Goal: Download file/media

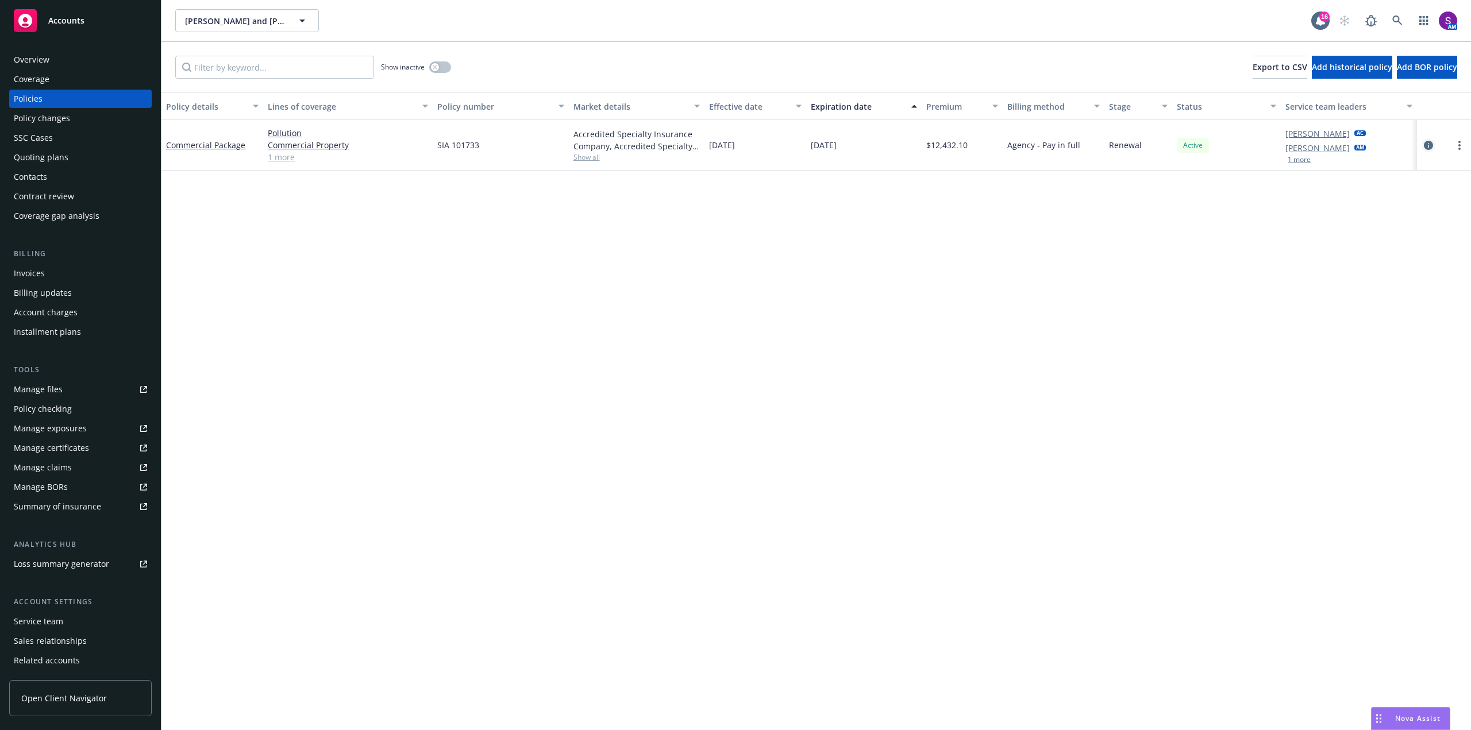
click at [1431, 141] on icon "circleInformation" at bounding box center [1428, 145] width 9 height 9
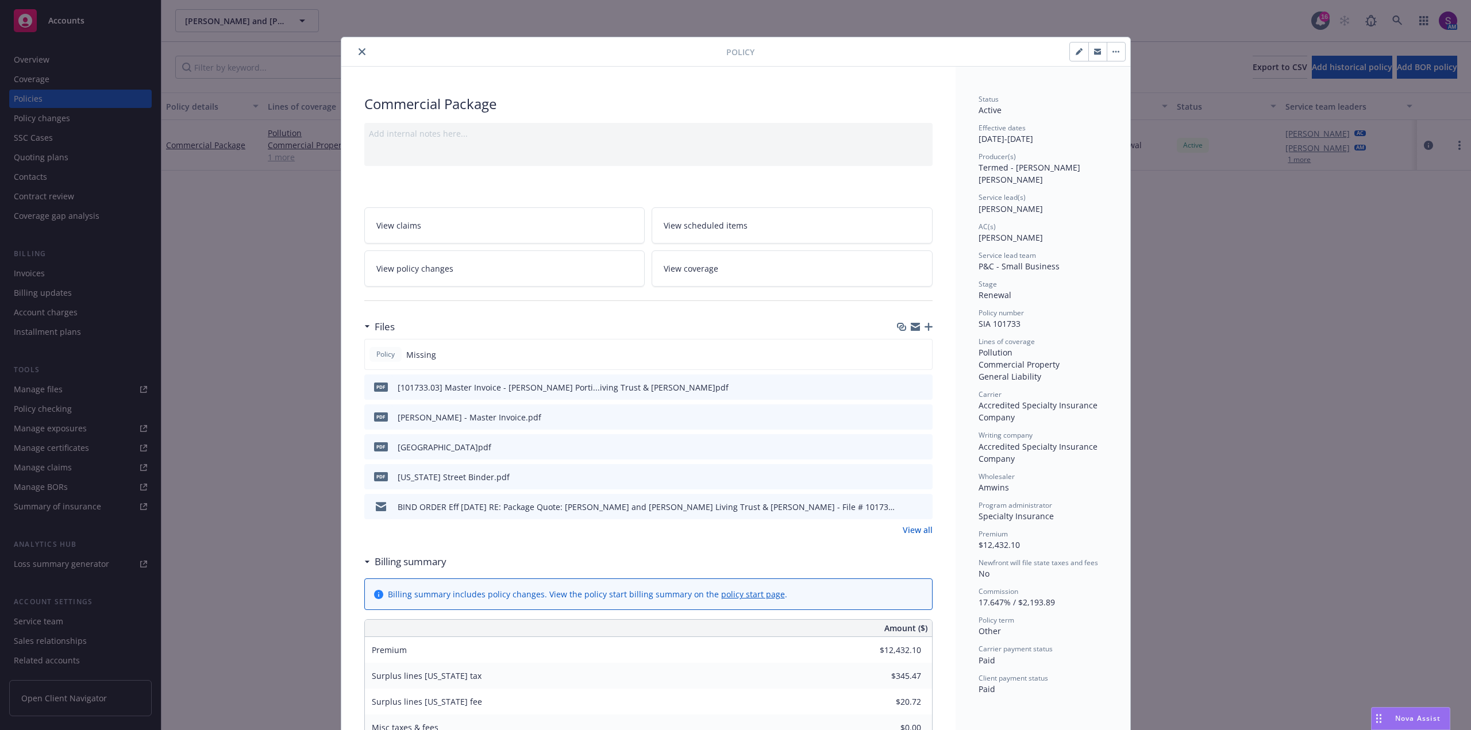
click at [359, 50] on icon "close" at bounding box center [362, 51] width 7 height 7
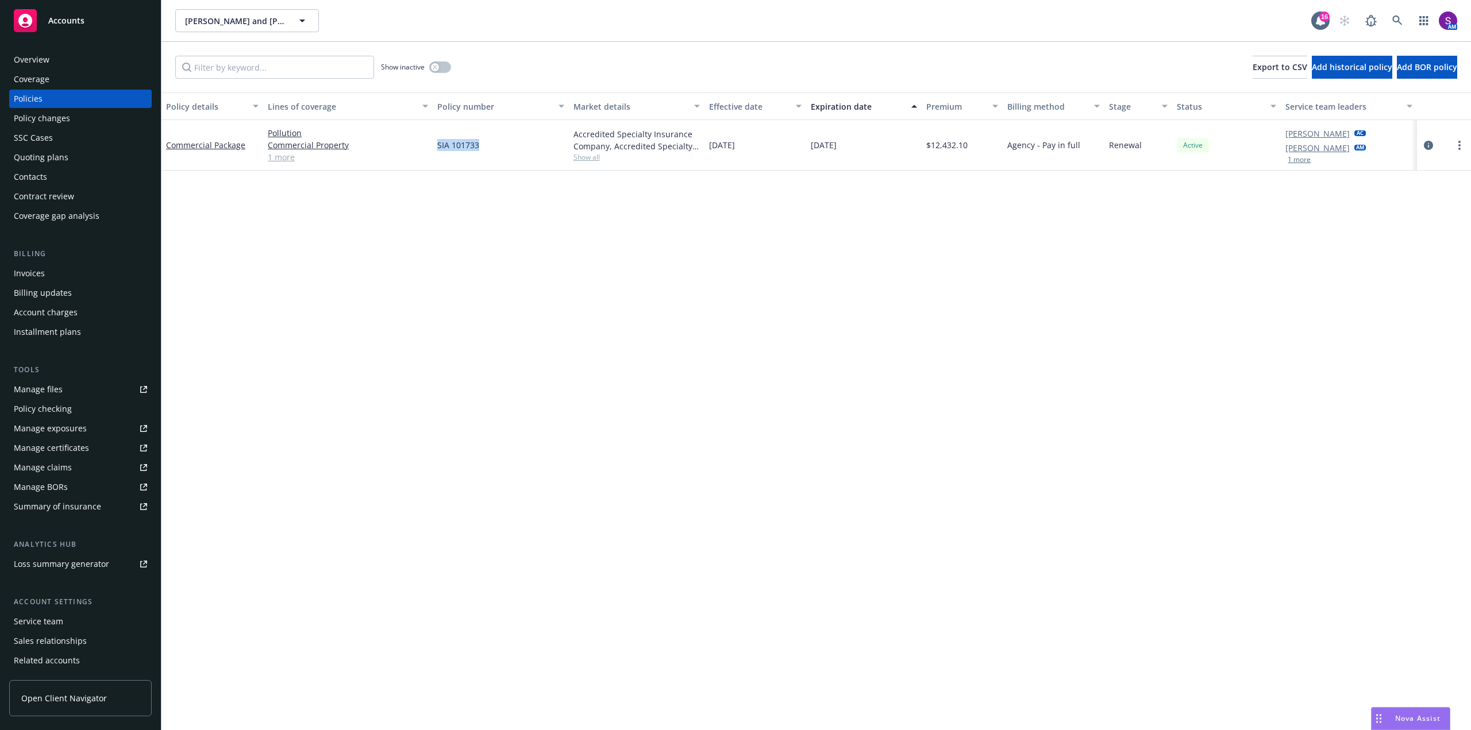
drag, startPoint x: 478, startPoint y: 148, endPoint x: 413, endPoint y: 154, distance: 65.2
click at [413, 154] on div "Commercial Package Pollution Commercial Property General Liability 1 more SIA 1…" at bounding box center [816, 145] width 1310 height 51
copy div "SIA 101733"
click at [54, 388] on div "Manage files" at bounding box center [38, 389] width 49 height 18
click at [1399, 17] on icon at bounding box center [1397, 21] width 10 height 10
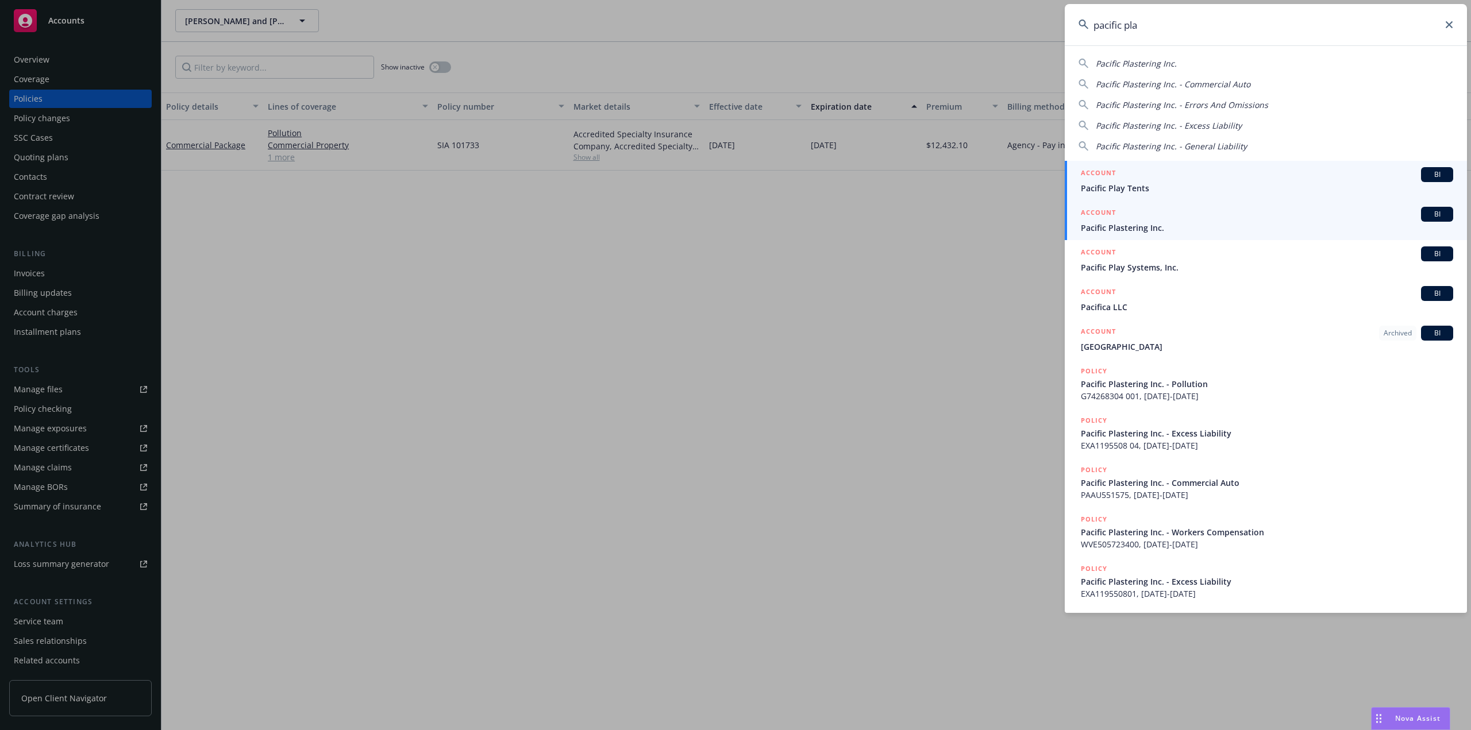
type input "pacific pla"
click at [1123, 226] on span "Pacific Plastering Inc." at bounding box center [1267, 228] width 372 height 12
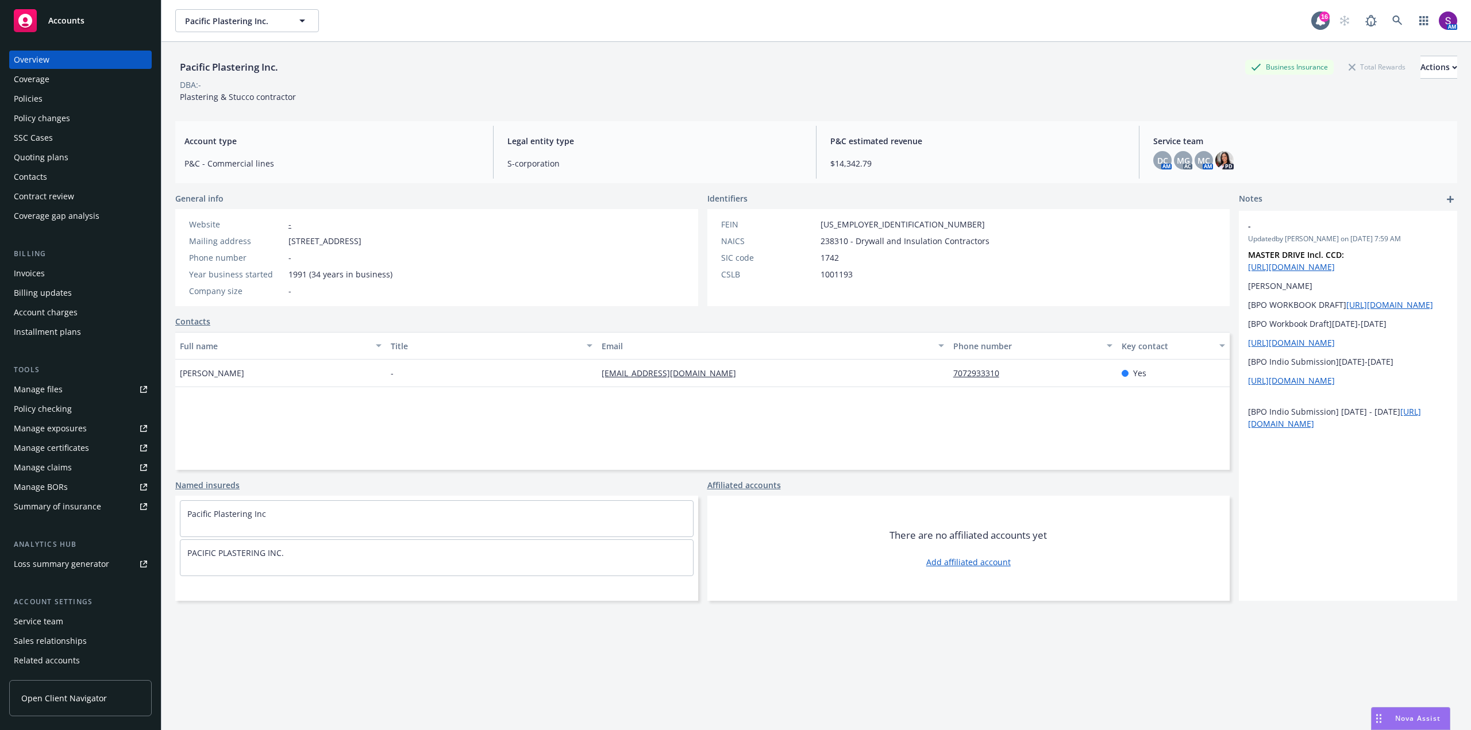
click at [48, 103] on div "Policies" at bounding box center [80, 99] width 133 height 18
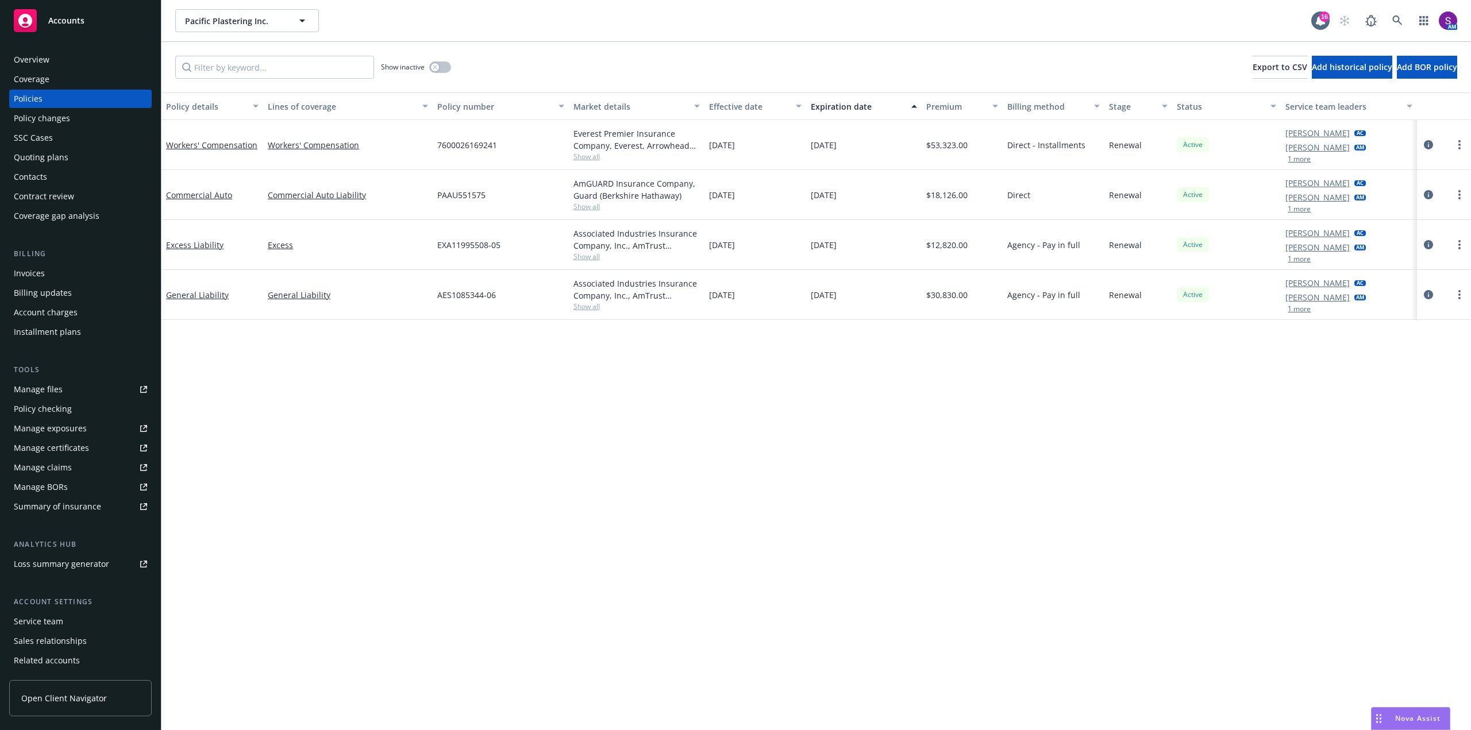
click at [39, 64] on div "Overview" at bounding box center [32, 60] width 36 height 18
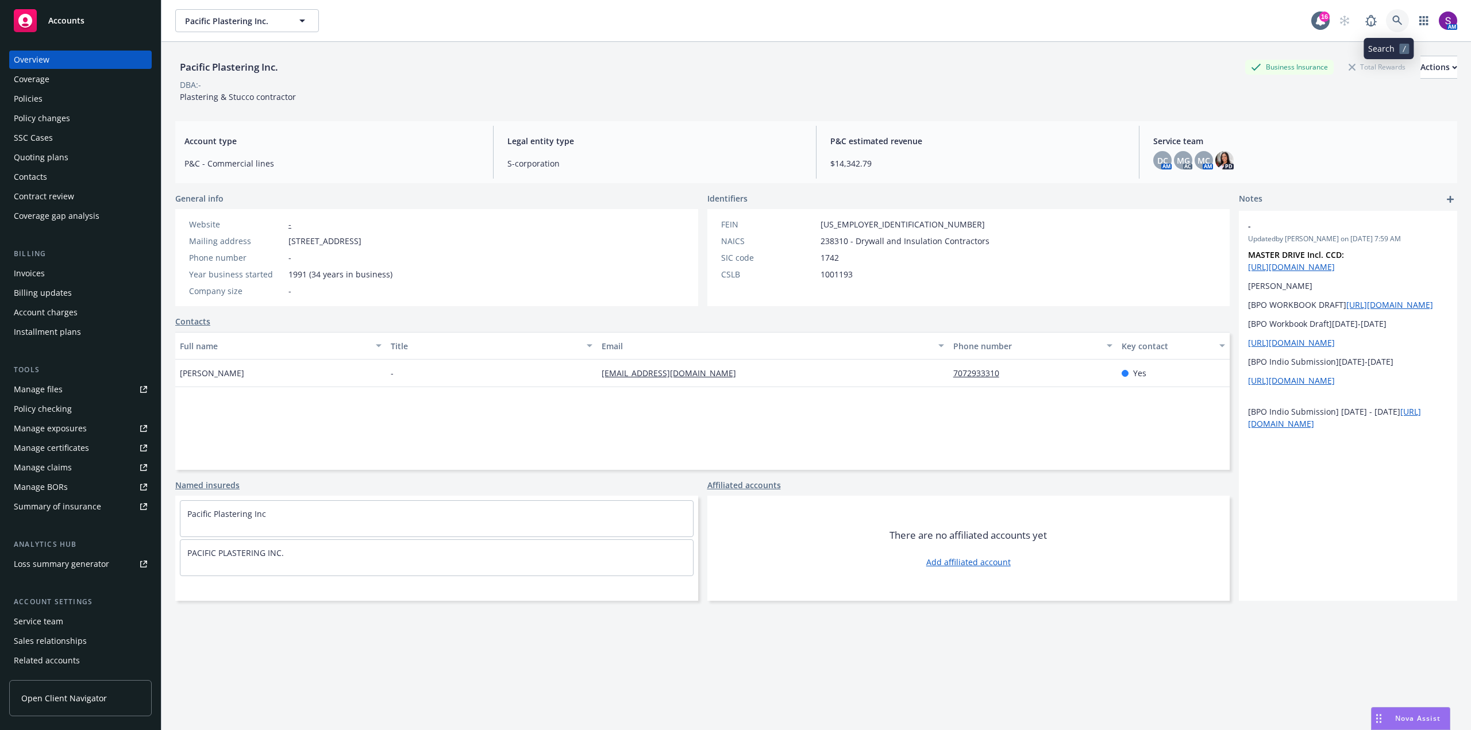
click at [1392, 21] on icon at bounding box center [1397, 21] width 10 height 10
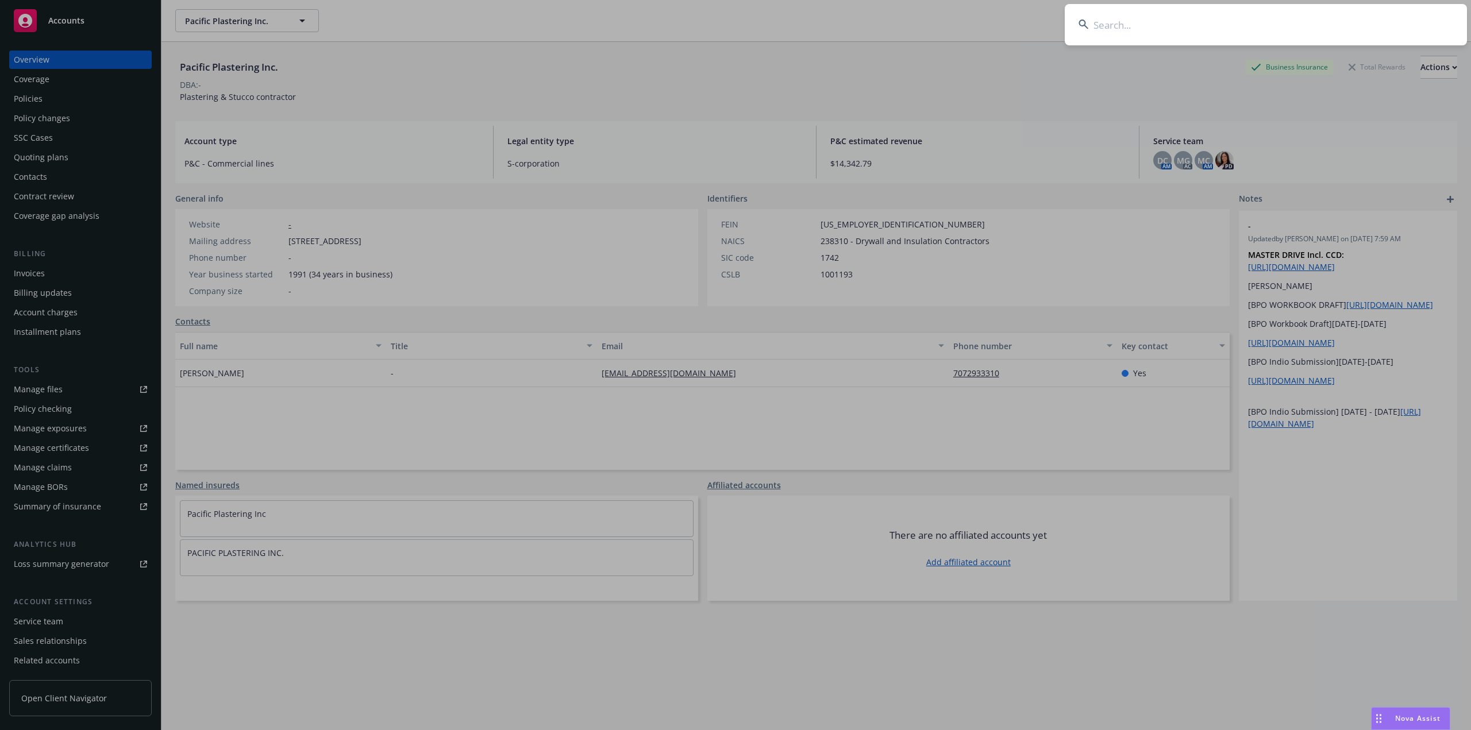
click at [1102, 28] on input at bounding box center [1266, 24] width 402 height 41
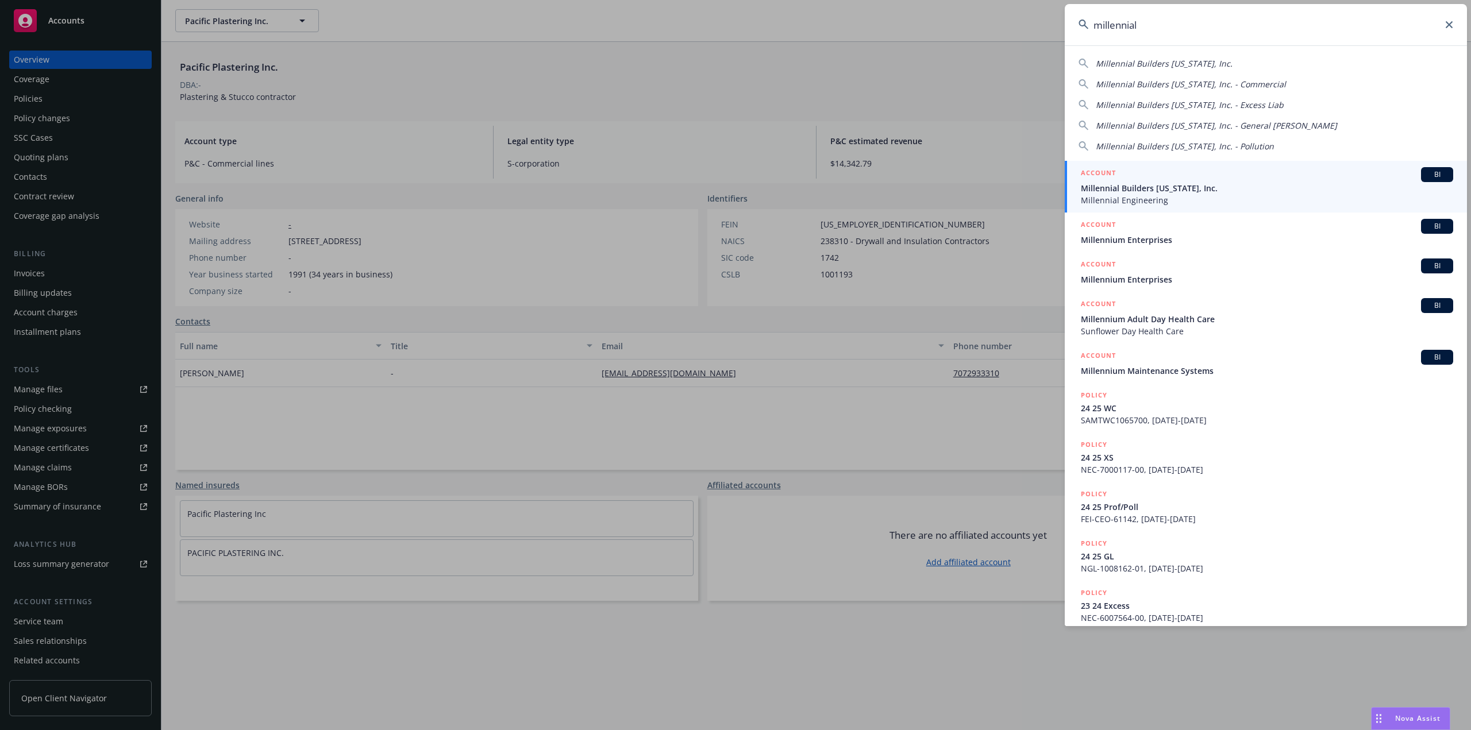
type input "millennial"
click at [1176, 184] on span "Millennial Builders [US_STATE], Inc." at bounding box center [1267, 188] width 372 height 12
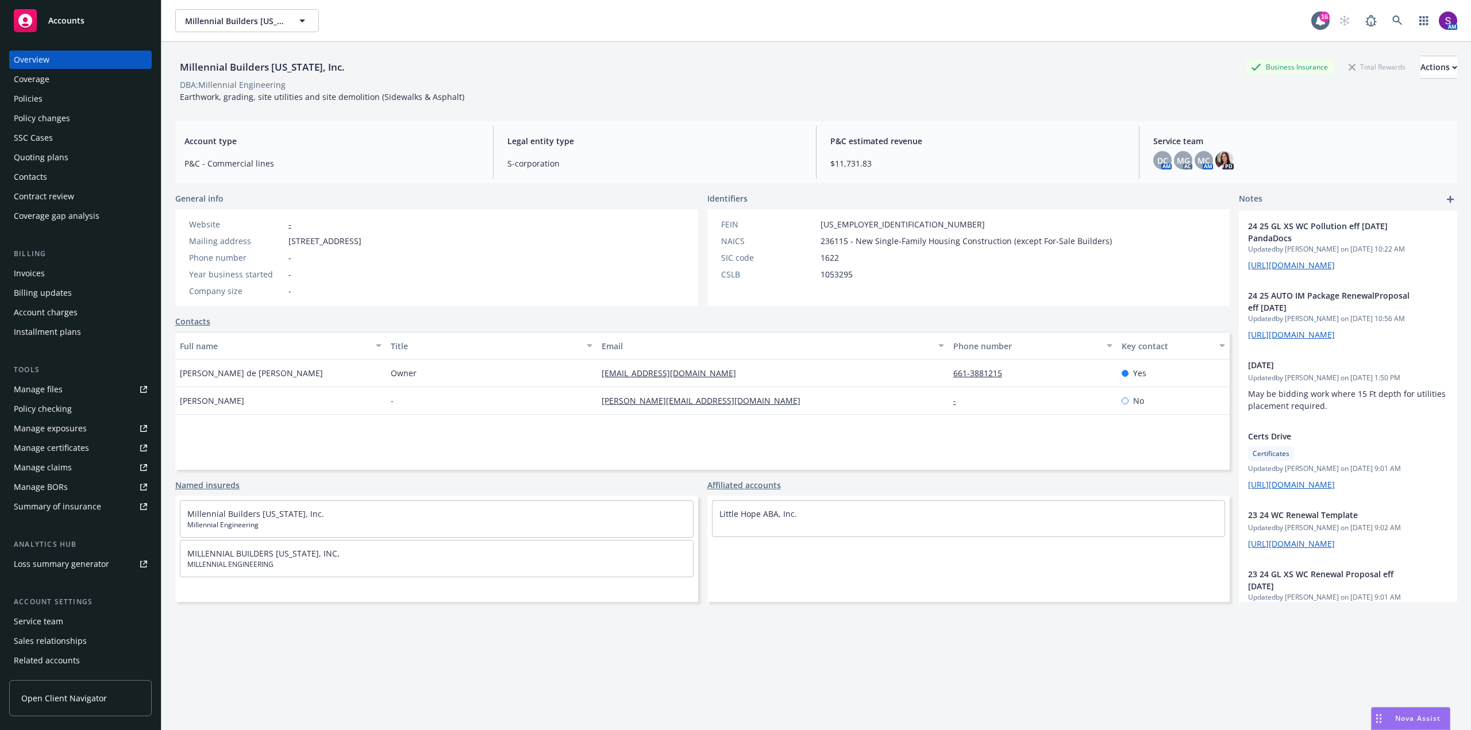
click at [20, 97] on div "Policies" at bounding box center [28, 99] width 29 height 18
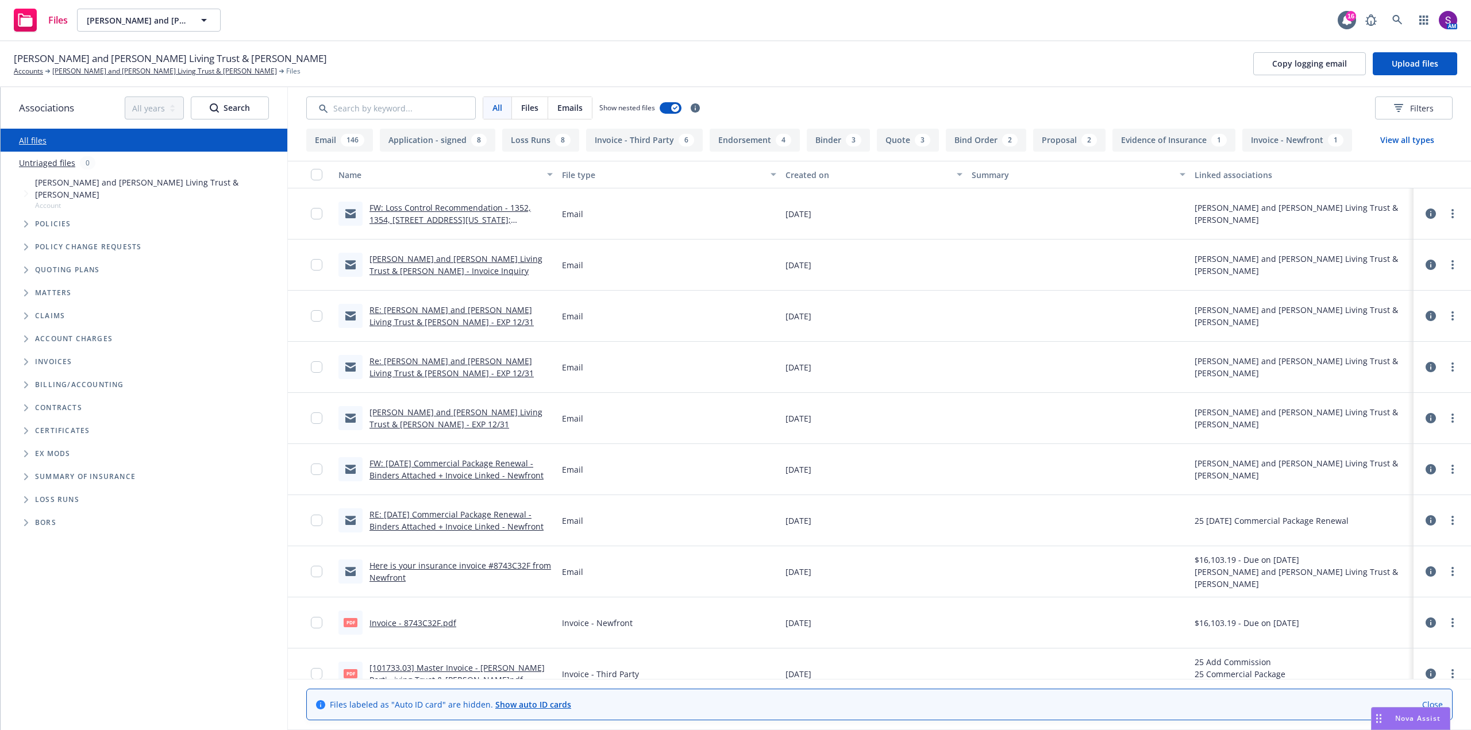
click at [453, 267] on link "Darlene Kardum Portillo and Joe Portillo Living Trust & Peter Michael Kardum - …" at bounding box center [455, 264] width 173 height 23
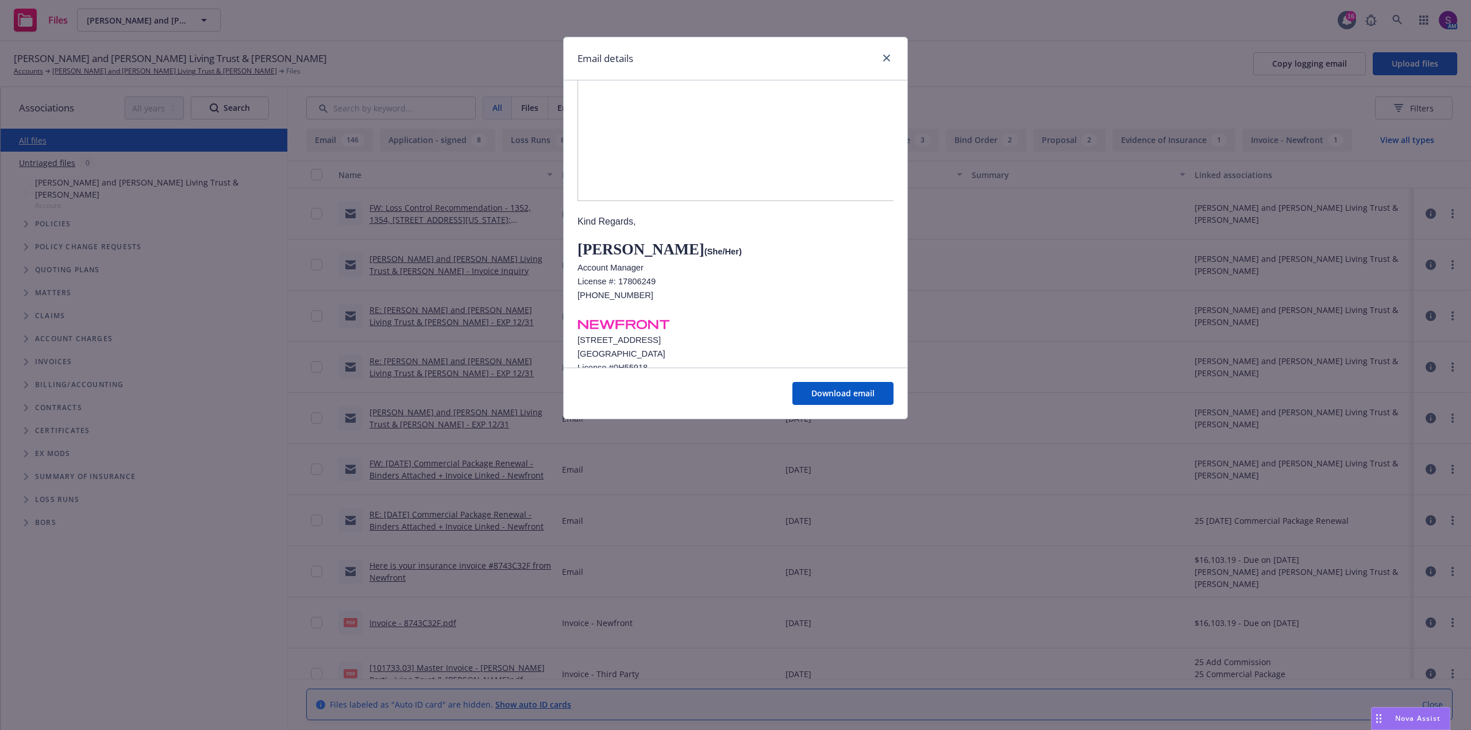
scroll to position [460, 0]
click at [885, 57] on icon "close" at bounding box center [886, 58] width 7 height 7
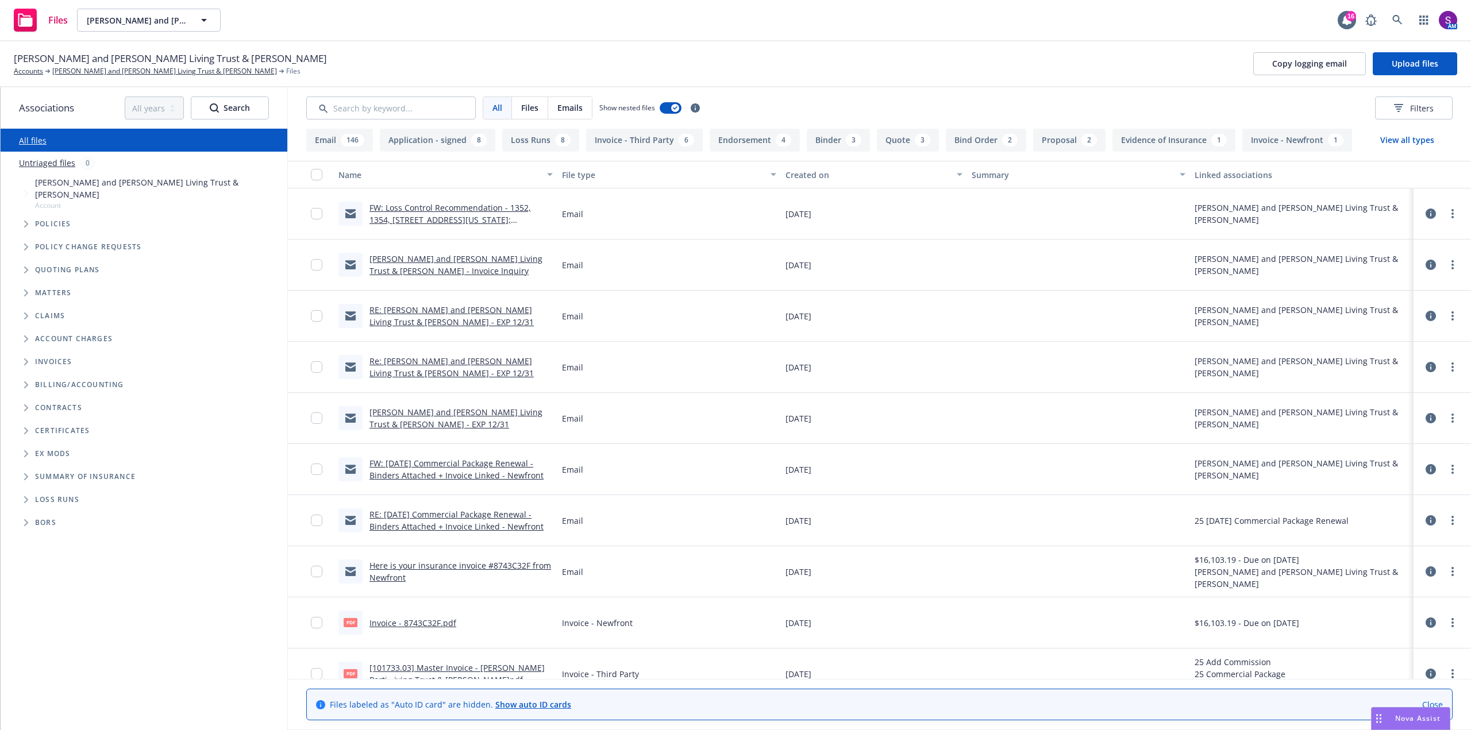
click at [418, 208] on link "FW: Loss Control Recommendation - 1352, 1354, 1356 & 1358 Vermont St; 1360 & 13…" at bounding box center [449, 225] width 161 height 47
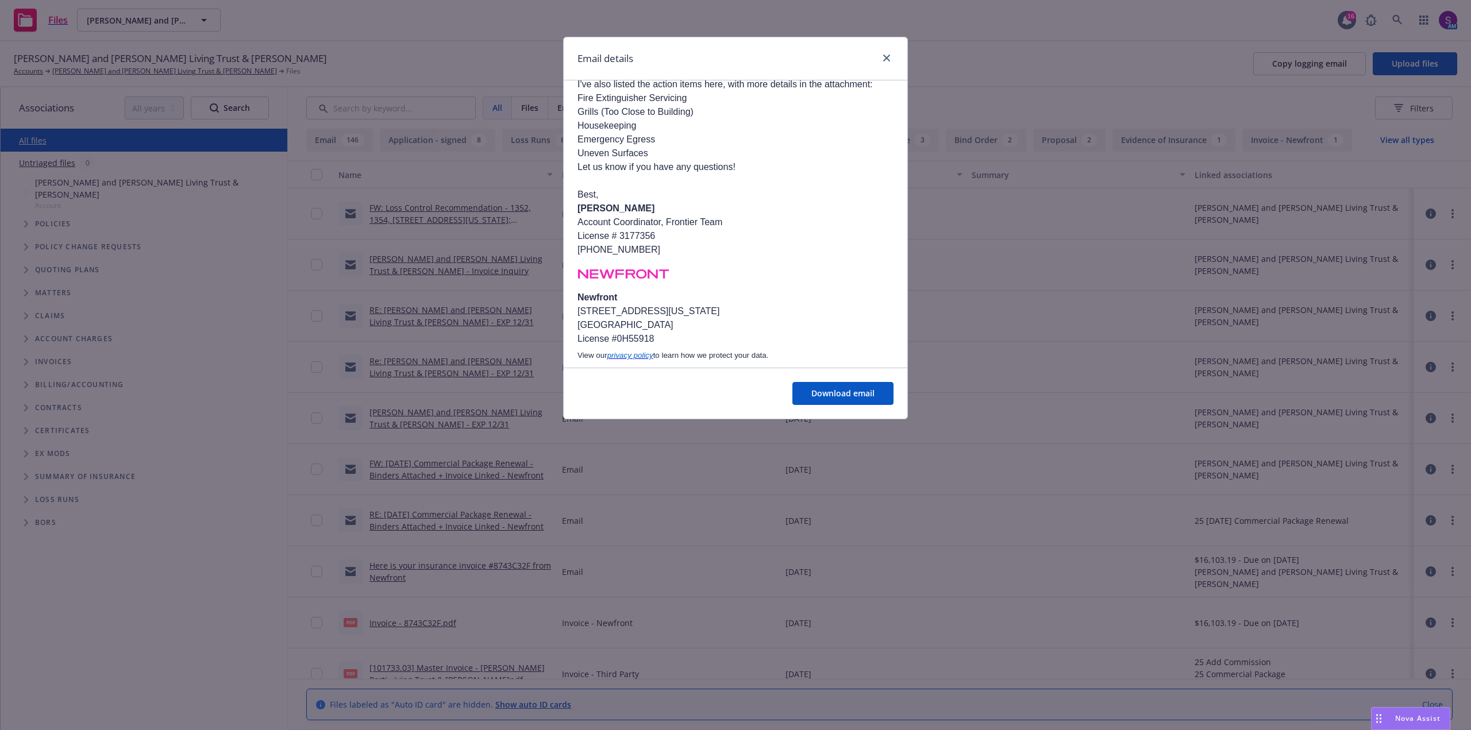
scroll to position [990, 0]
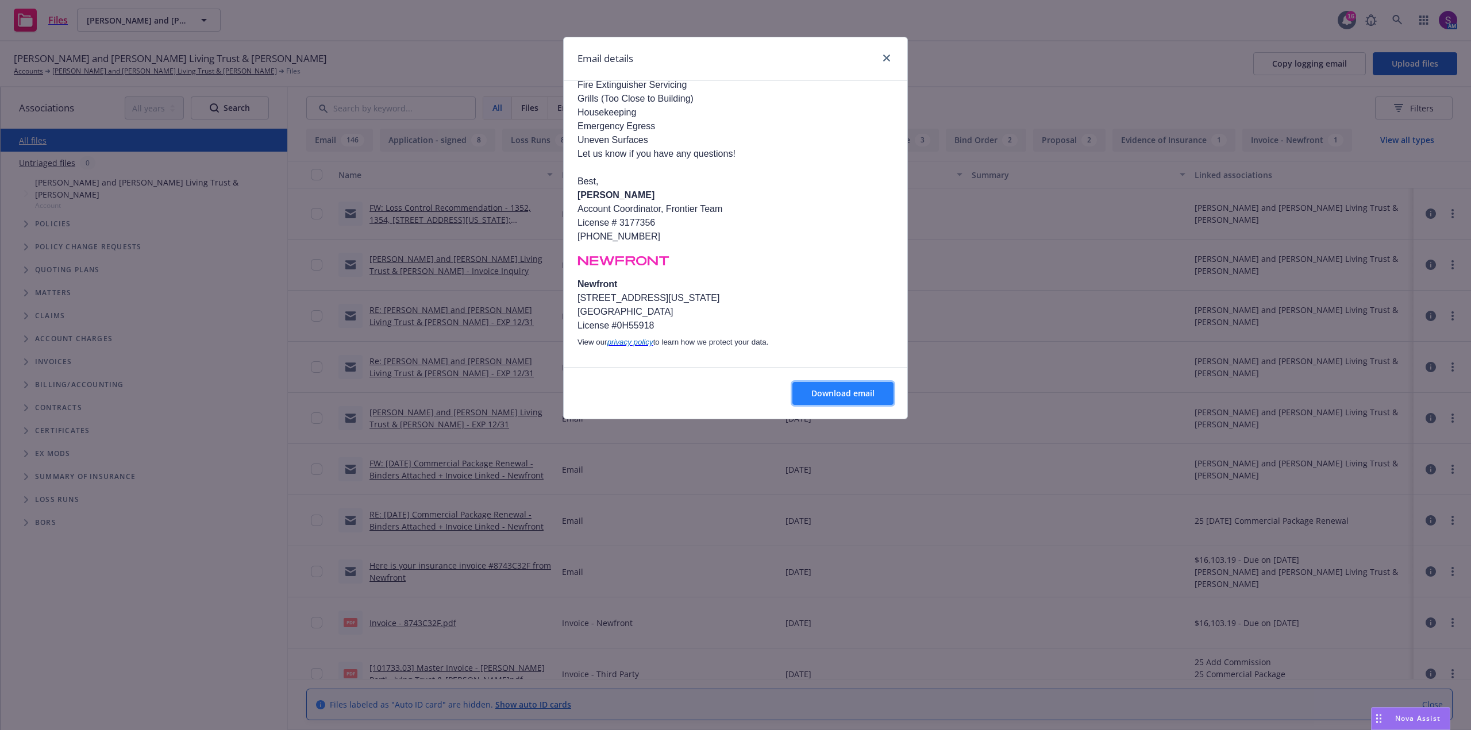
click at [837, 394] on span "Download email" at bounding box center [842, 393] width 63 height 11
click at [887, 57] on icon "close" at bounding box center [886, 58] width 7 height 7
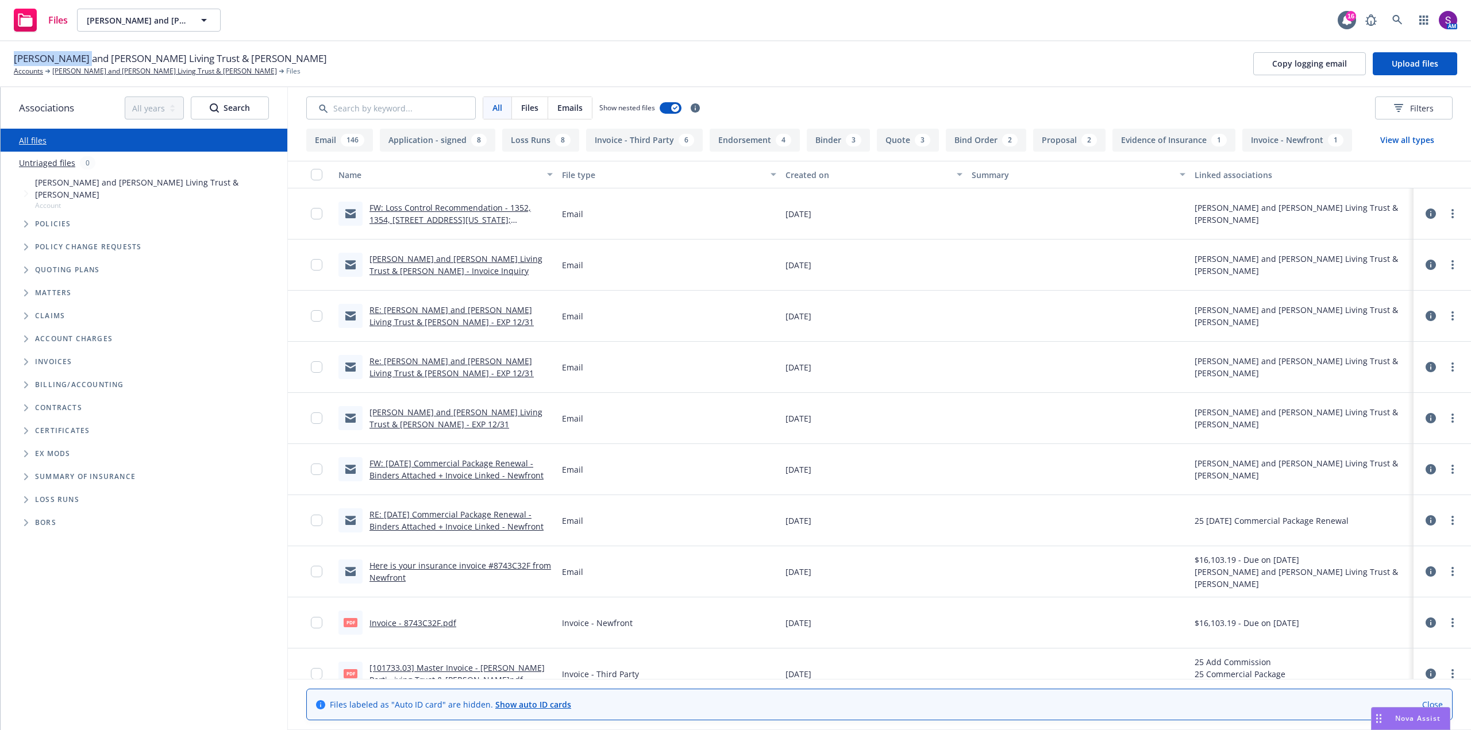
drag, startPoint x: 16, startPoint y: 55, endPoint x: 88, endPoint y: 59, distance: 72.5
click at [88, 59] on span "[PERSON_NAME] and [PERSON_NAME] Living Trust & [PERSON_NAME]" at bounding box center [170, 58] width 313 height 15
copy span "Darlene Kardum"
